Goal: Task Accomplishment & Management: Use online tool/utility

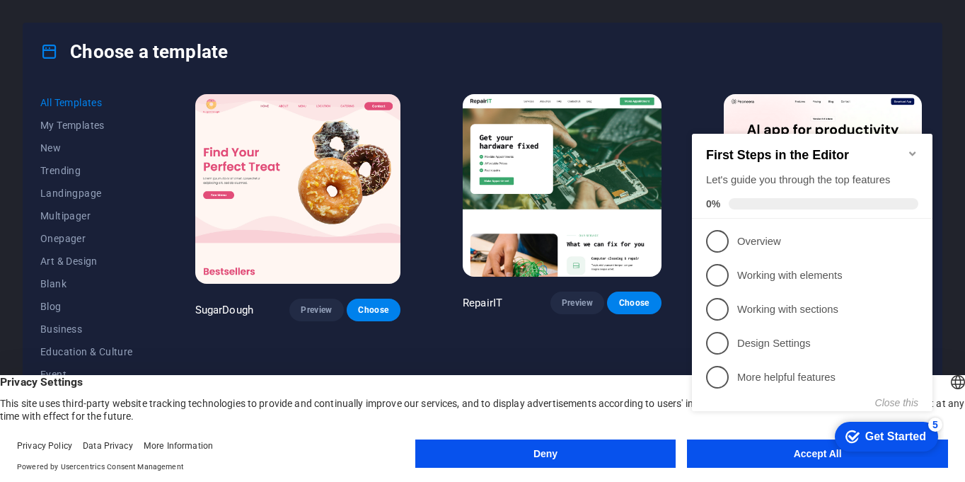
click at [912, 151] on icon "Minimize checklist" at bounding box center [912, 153] width 6 height 4
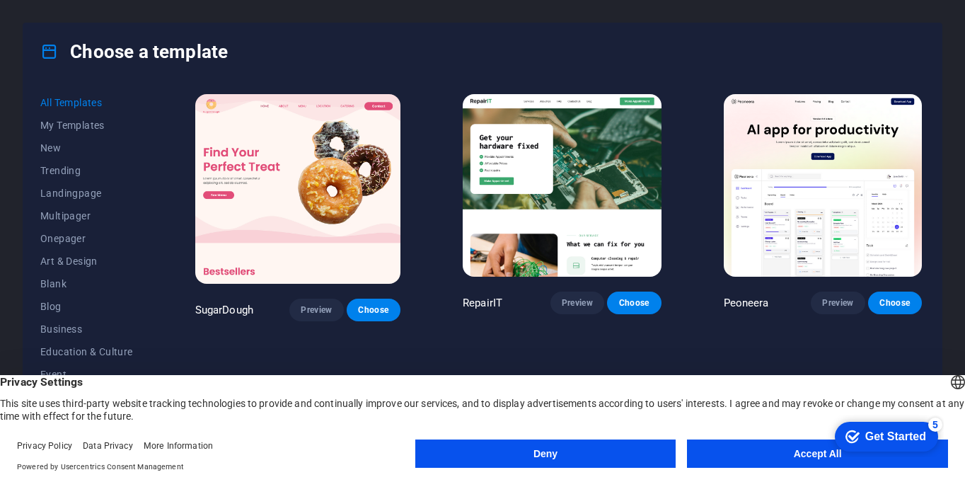
click at [561, 177] on img at bounding box center [562, 185] width 198 height 183
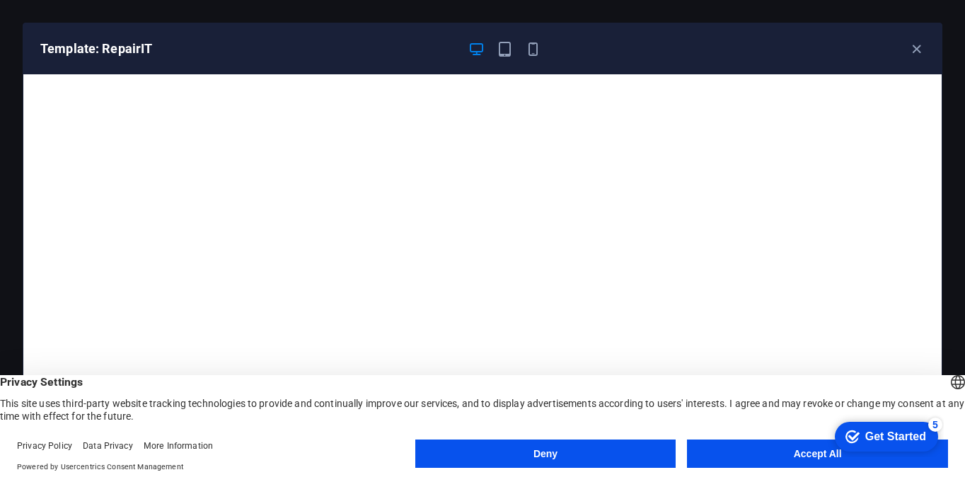
click at [789, 452] on button "Accept All" at bounding box center [817, 454] width 261 height 28
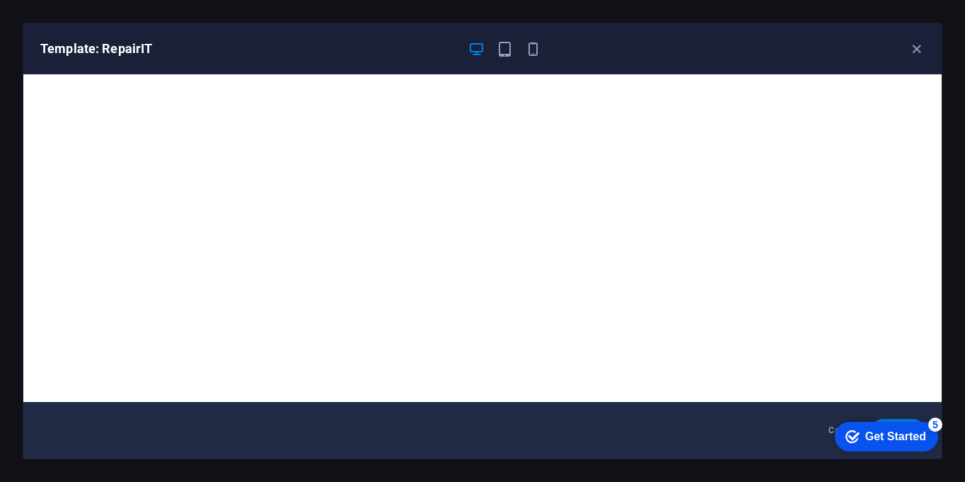
click at [905, 433] on div "Get Started" at bounding box center [896, 436] width 61 height 13
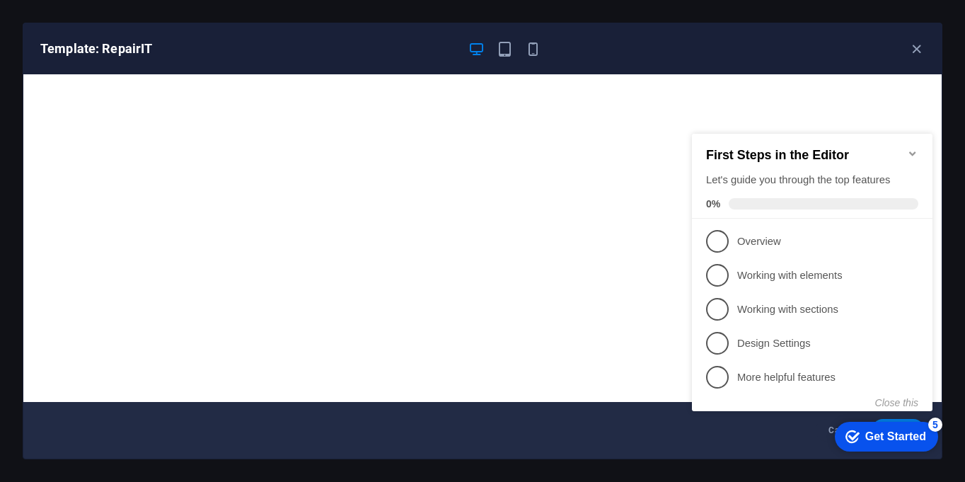
click at [914, 149] on icon "Minimize checklist" at bounding box center [912, 153] width 11 height 11
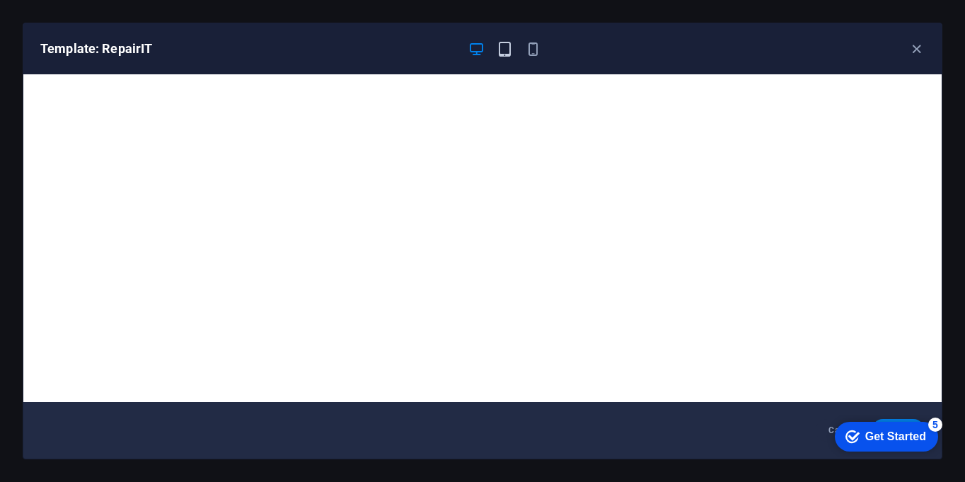
click at [505, 45] on icon "button" at bounding box center [505, 49] width 16 height 16
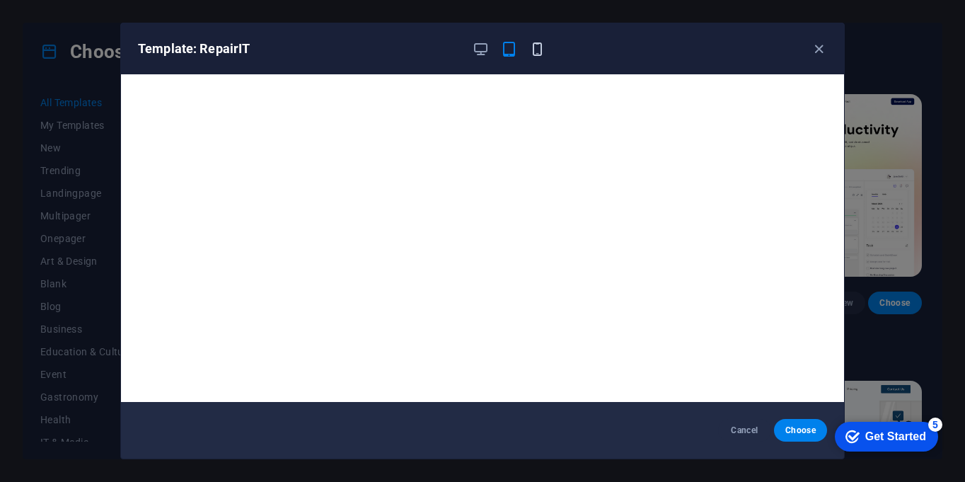
click at [536, 50] on icon "button" at bounding box center [537, 49] width 16 height 16
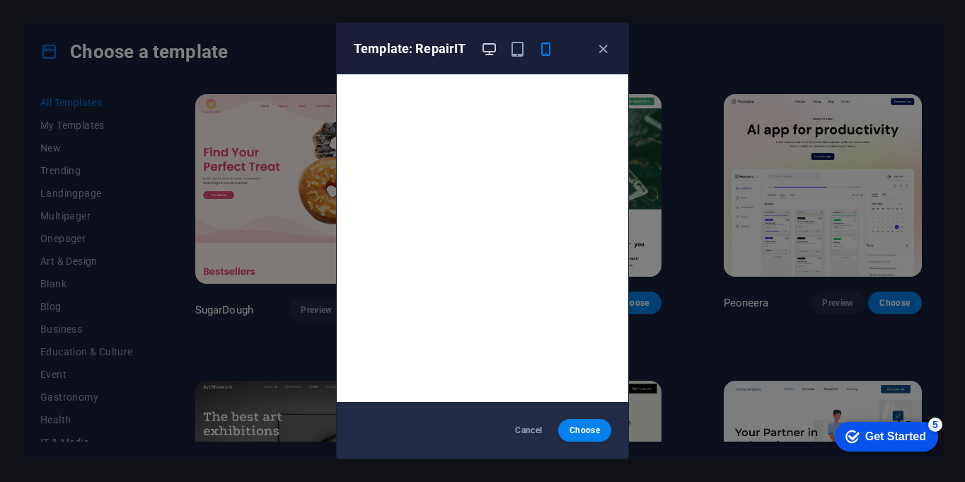
click at [485, 50] on icon "button" at bounding box center [489, 49] width 16 height 16
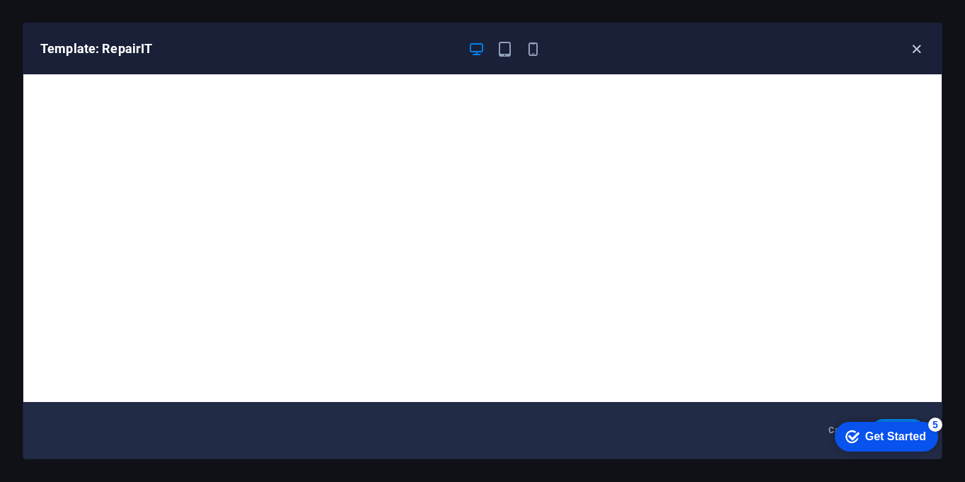
click at [915, 47] on icon "button" at bounding box center [917, 49] width 16 height 16
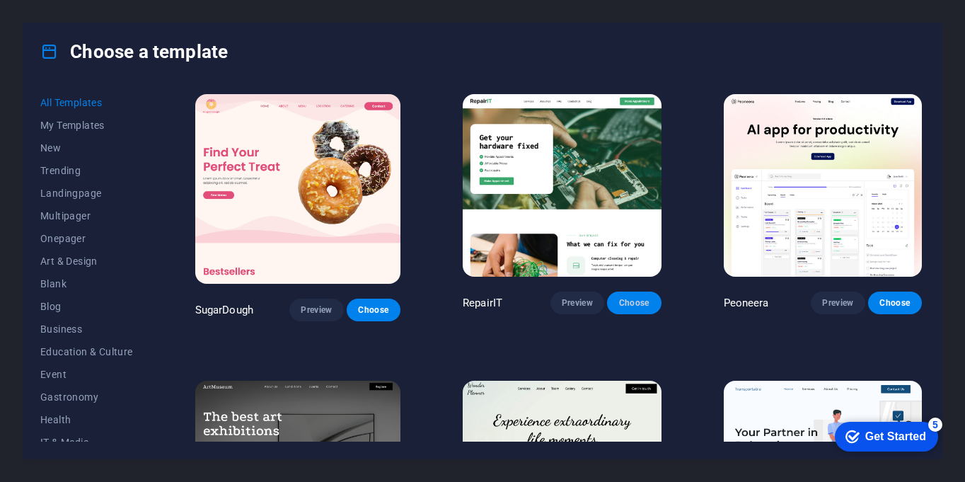
click at [629, 302] on span "Choose" at bounding box center [634, 302] width 31 height 11
